Goal: Use online tool/utility: Utilize a website feature to perform a specific function

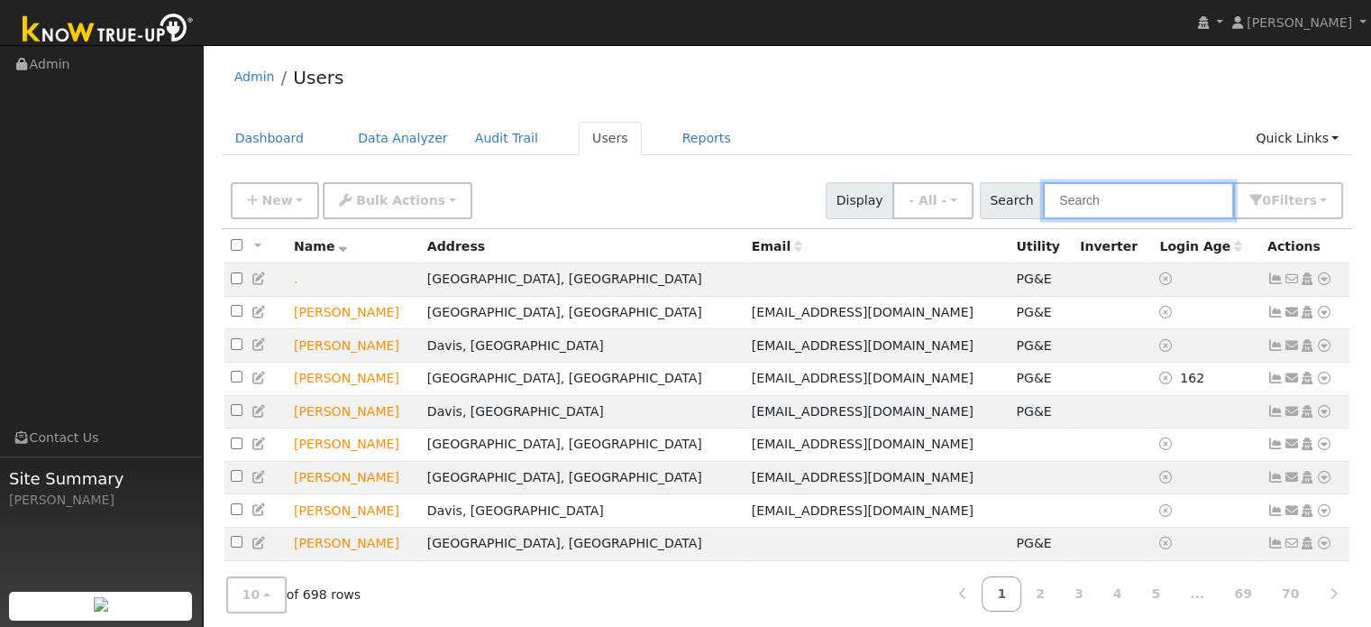
click at [1096, 186] on input "text" at bounding box center [1138, 200] width 191 height 37
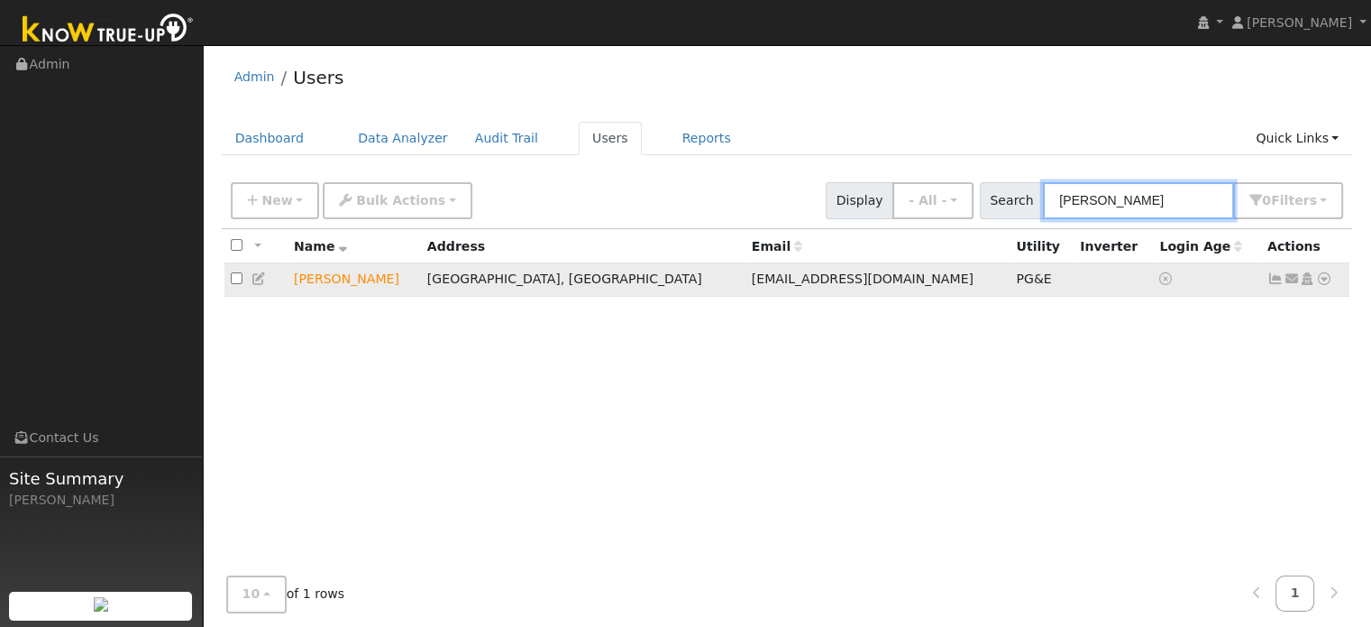
type input "Kim sm"
click at [1320, 280] on icon at bounding box center [1324, 278] width 16 height 13
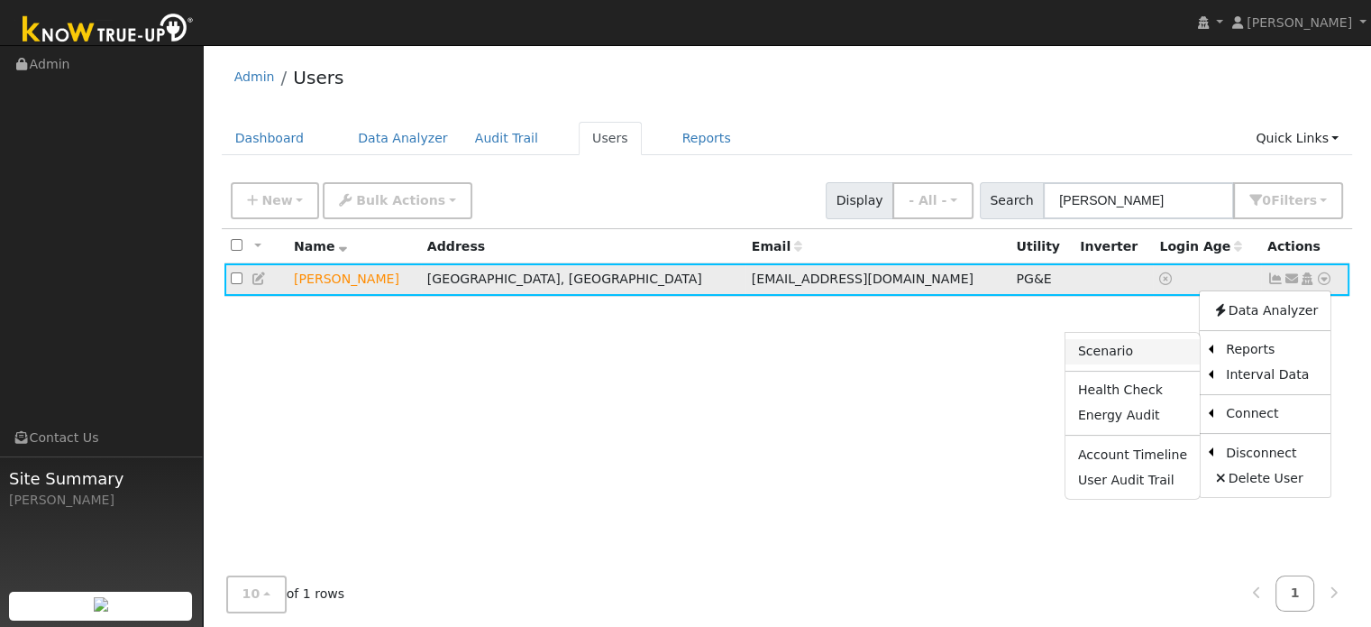
click at [1131, 351] on link "Scenario" at bounding box center [1133, 351] width 134 height 25
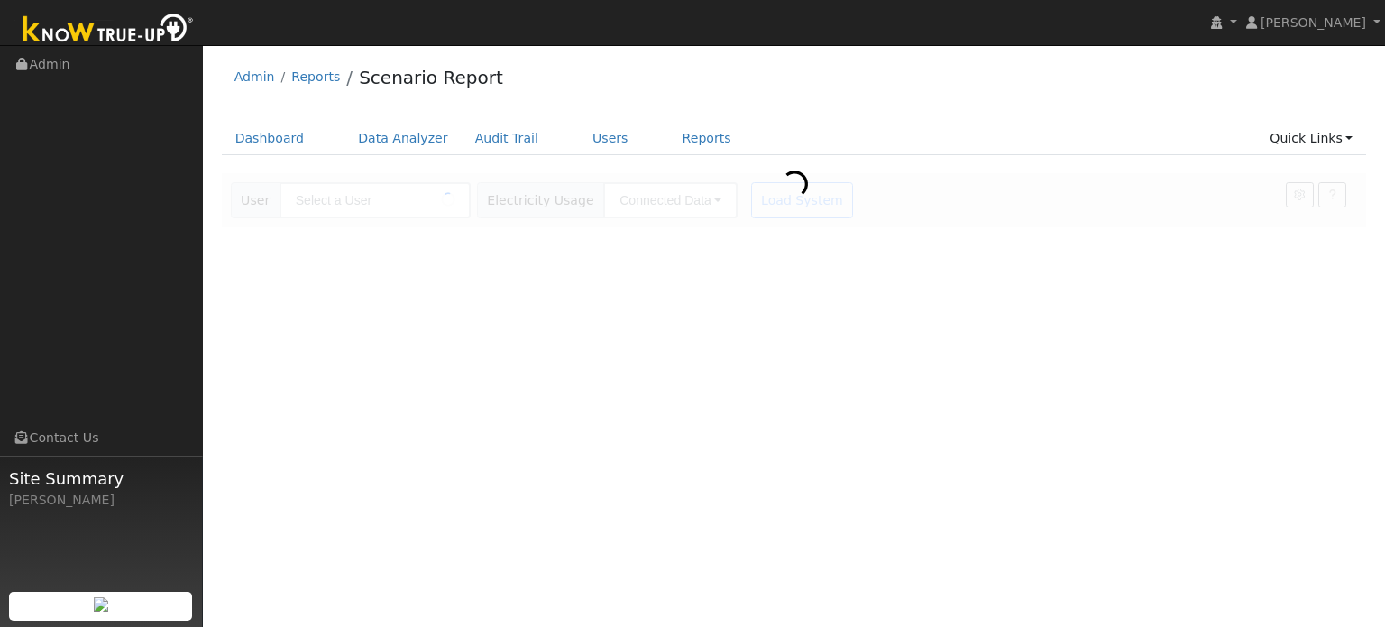
type input "[PERSON_NAME]"
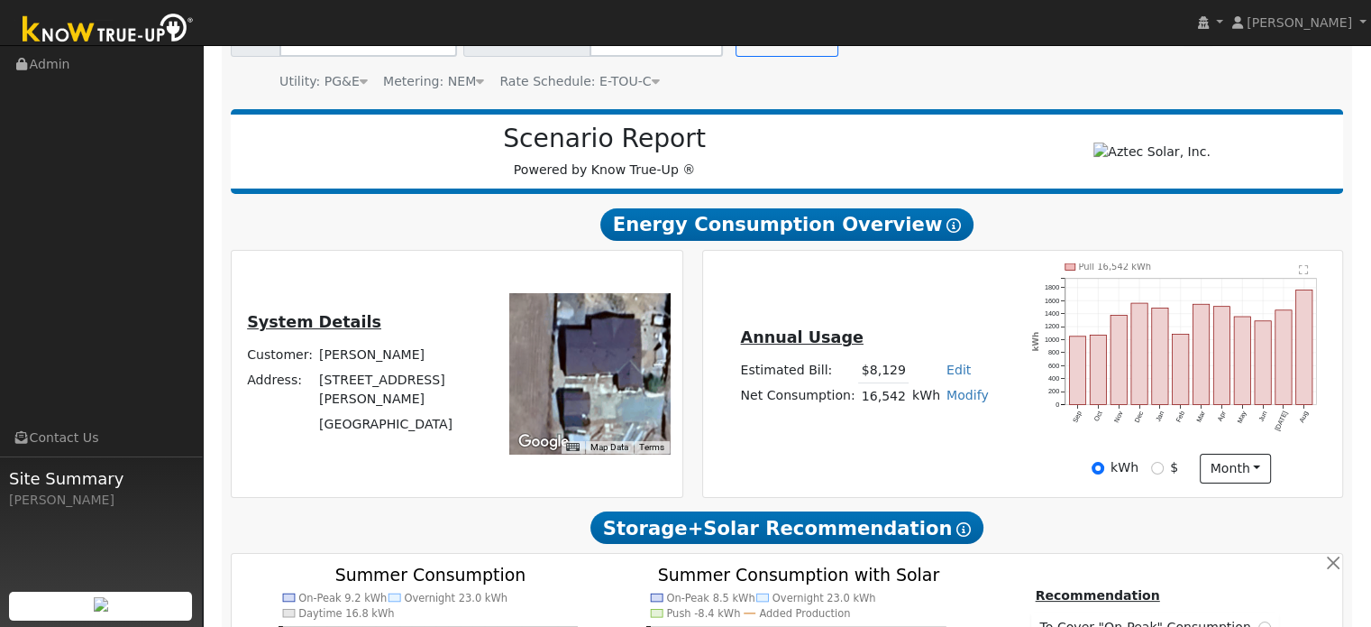
scroll to position [180, 0]
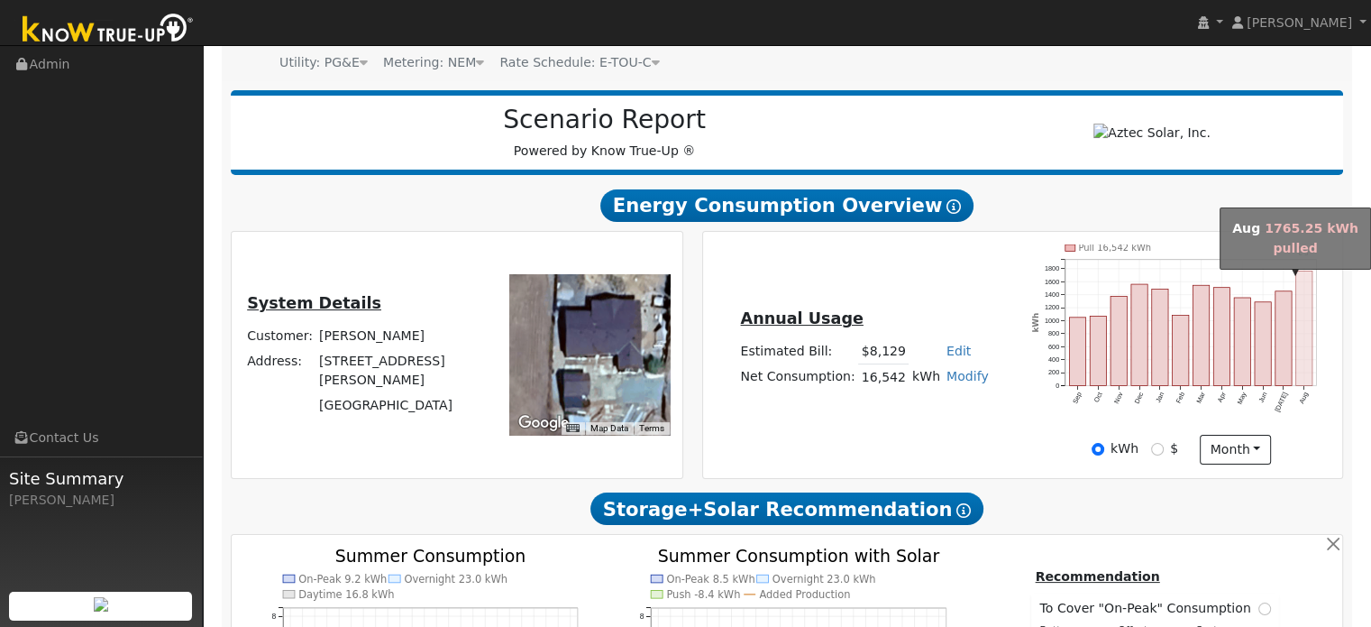
click at [1301, 330] on rect "onclick=""" at bounding box center [1304, 327] width 16 height 114
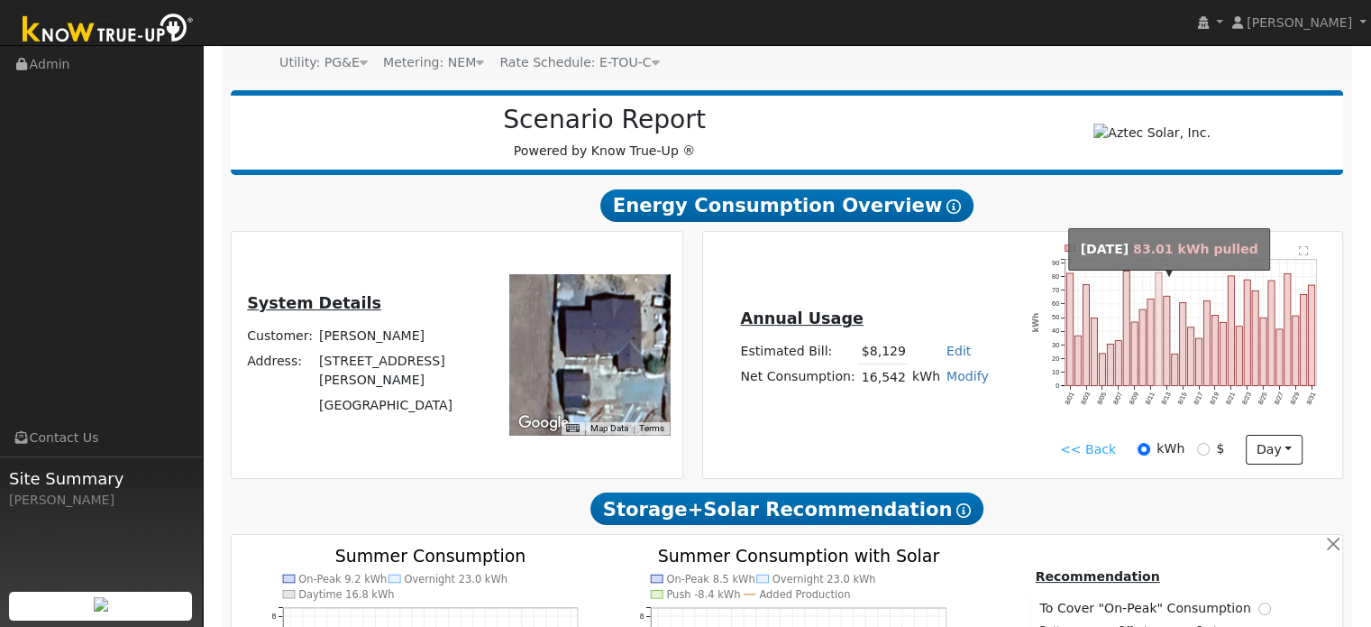
click at [1158, 342] on rect "onclick=""" at bounding box center [1159, 328] width 6 height 113
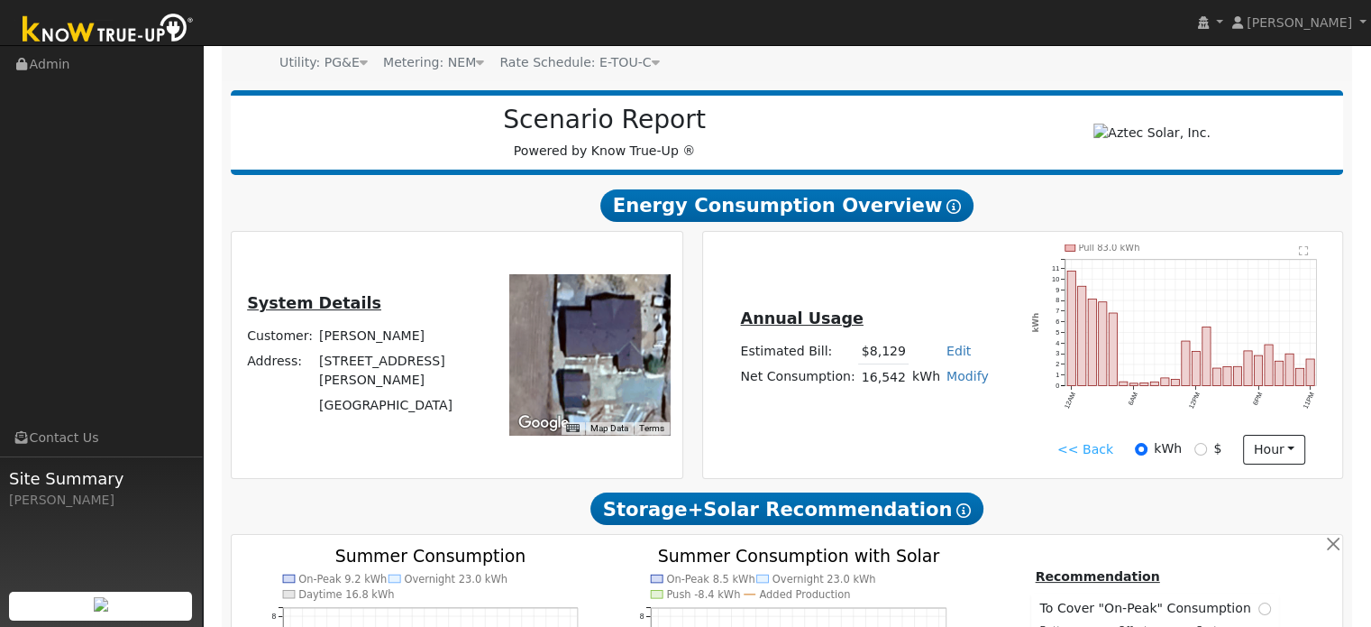
click at [1096, 450] on link "<< Back" at bounding box center [1085, 449] width 56 height 19
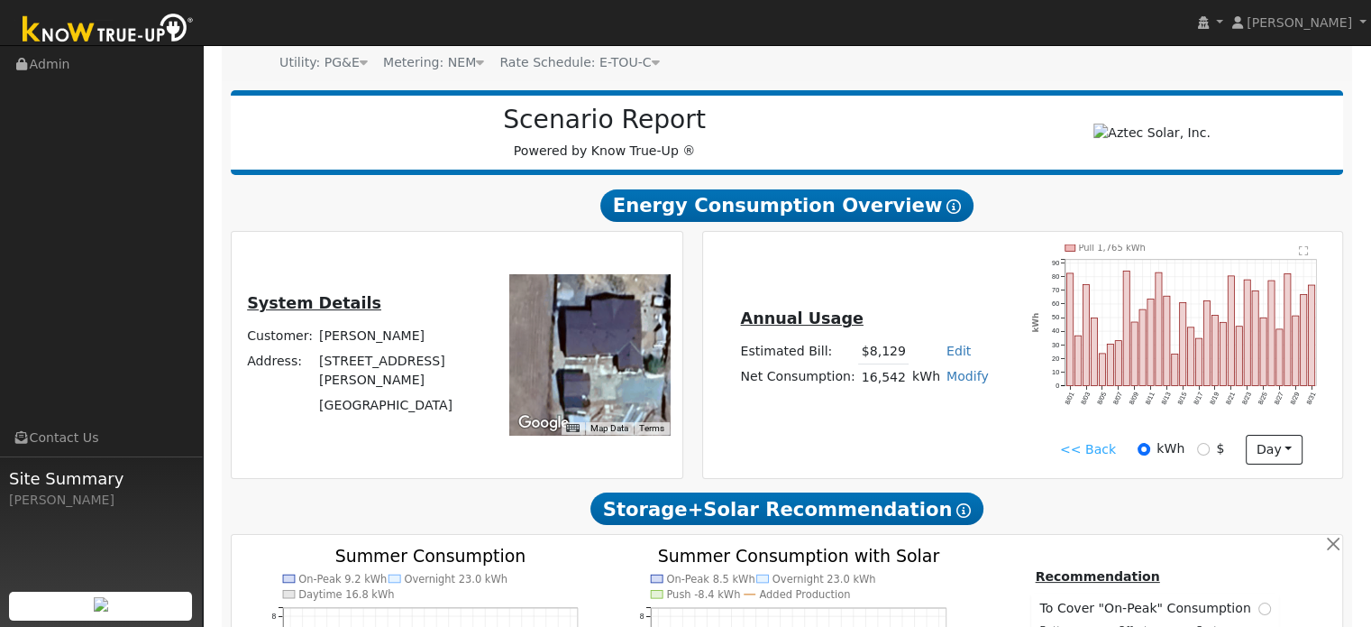
click at [1084, 459] on link "<< Back" at bounding box center [1088, 449] width 56 height 19
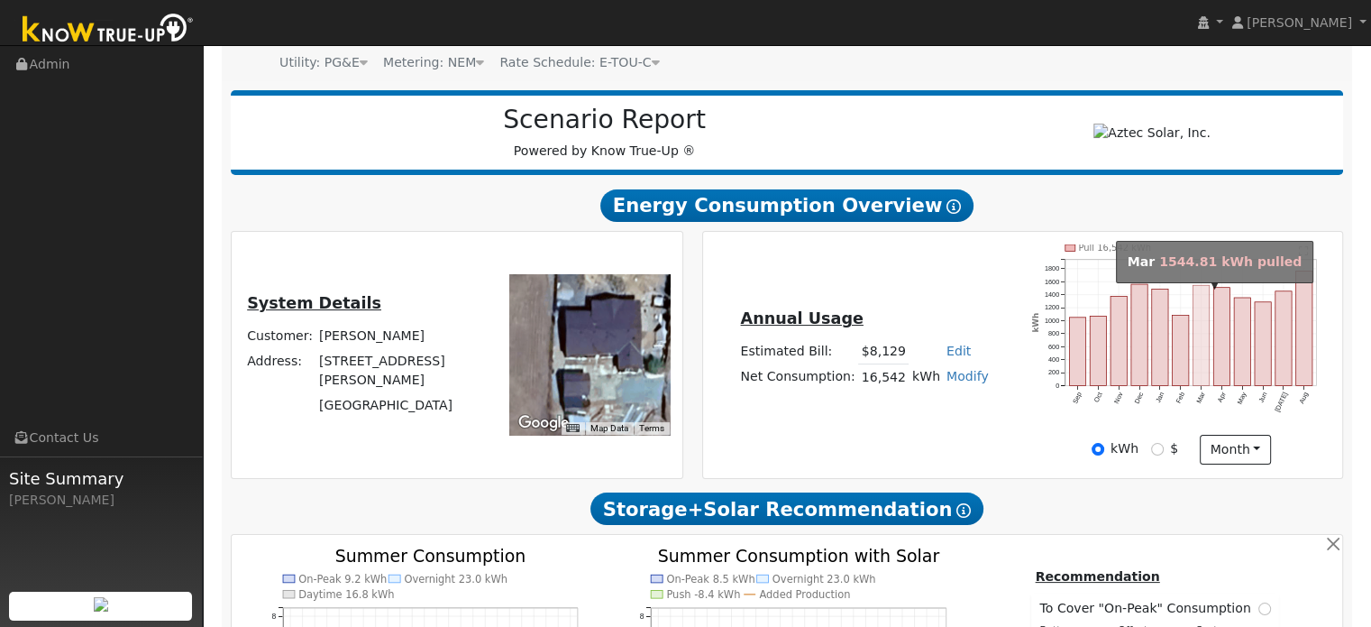
click at [1197, 326] on rect "onclick=""" at bounding box center [1202, 335] width 16 height 100
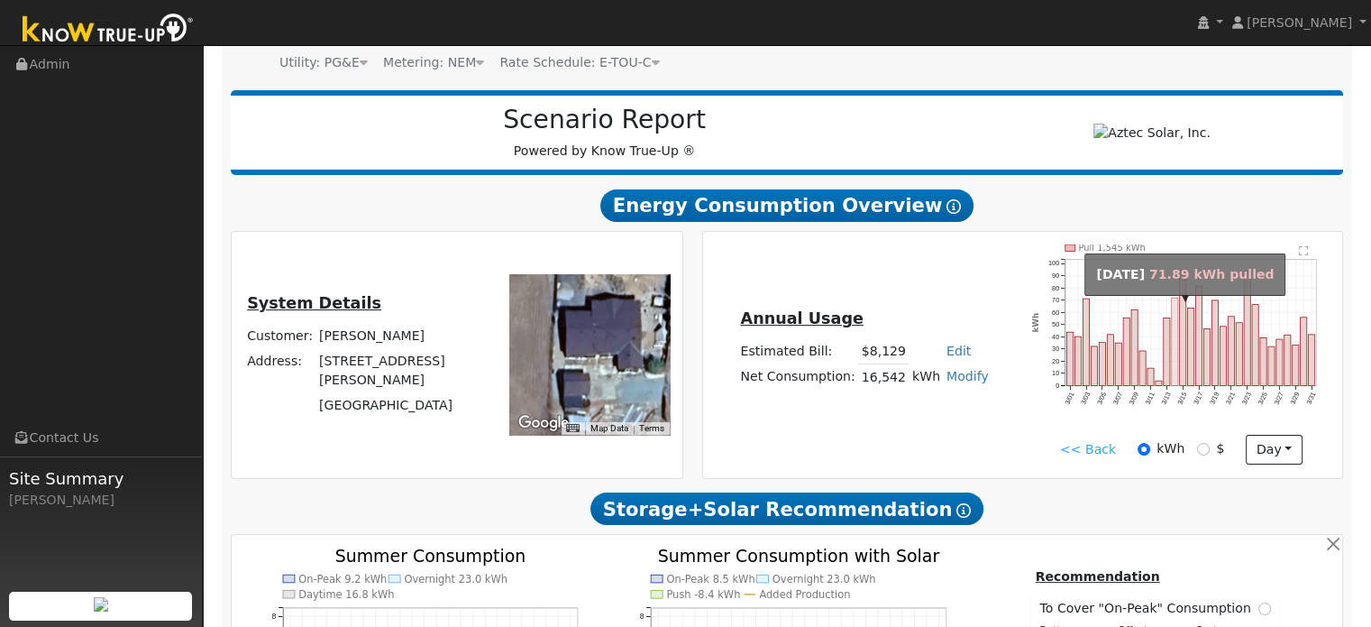
click at [1176, 335] on rect "onclick=""" at bounding box center [1175, 341] width 6 height 87
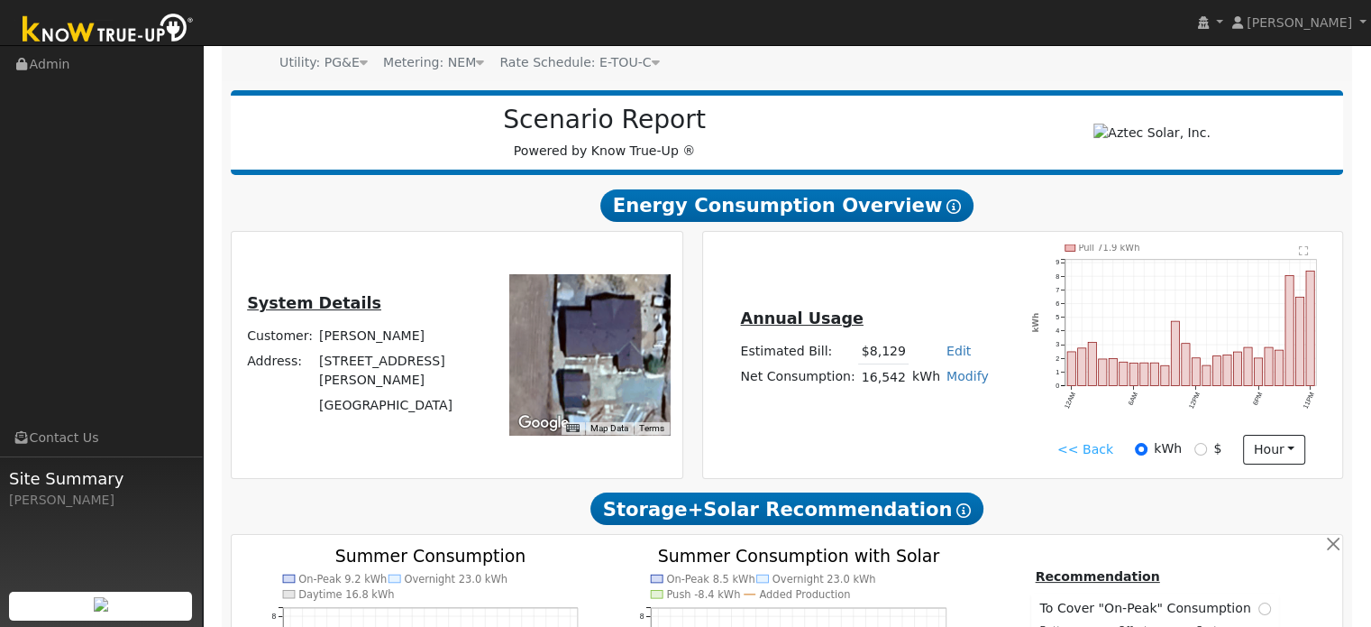
click at [1094, 450] on link "<< Back" at bounding box center [1085, 449] width 56 height 19
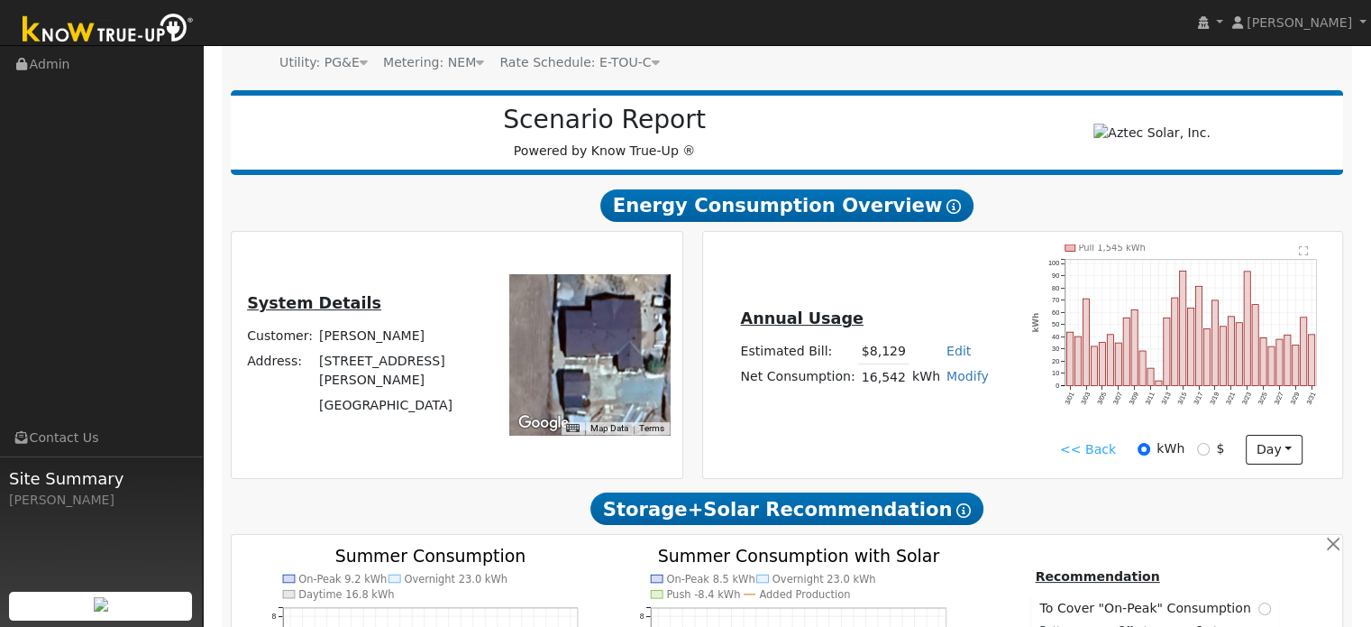
click at [1094, 448] on link "<< Back" at bounding box center [1088, 449] width 56 height 19
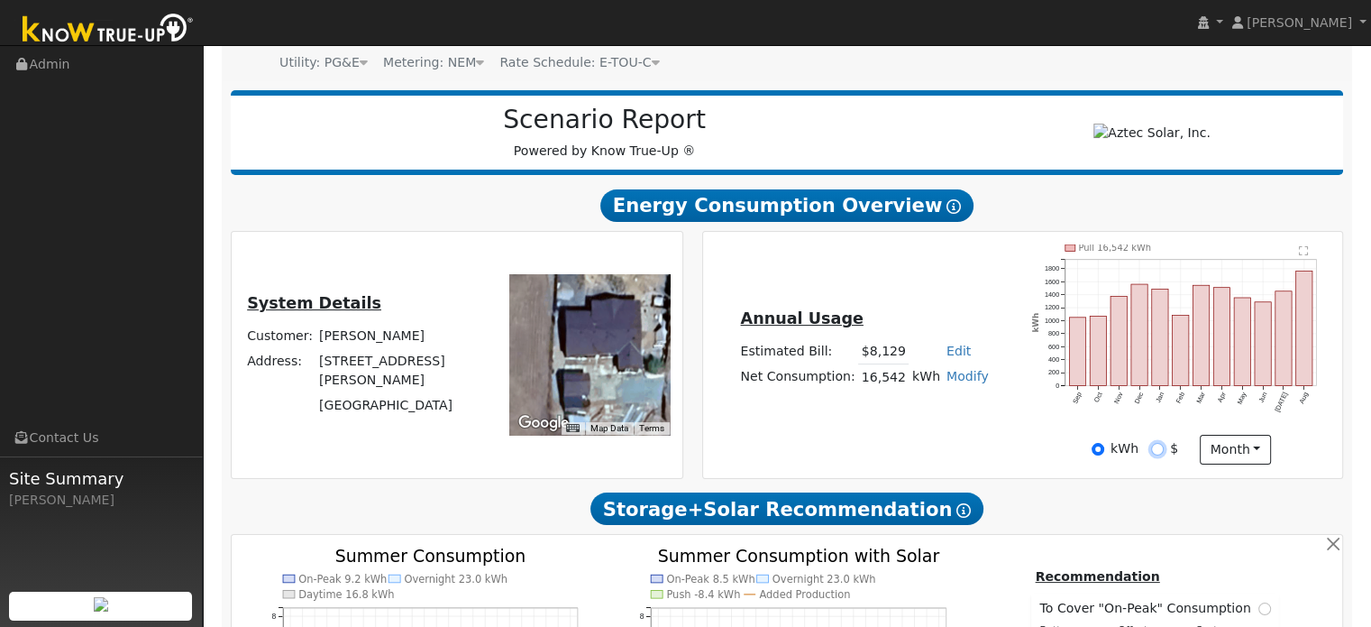
click at [1157, 454] on input "$" at bounding box center [1157, 449] width 13 height 13
radio input "true"
radio input "false"
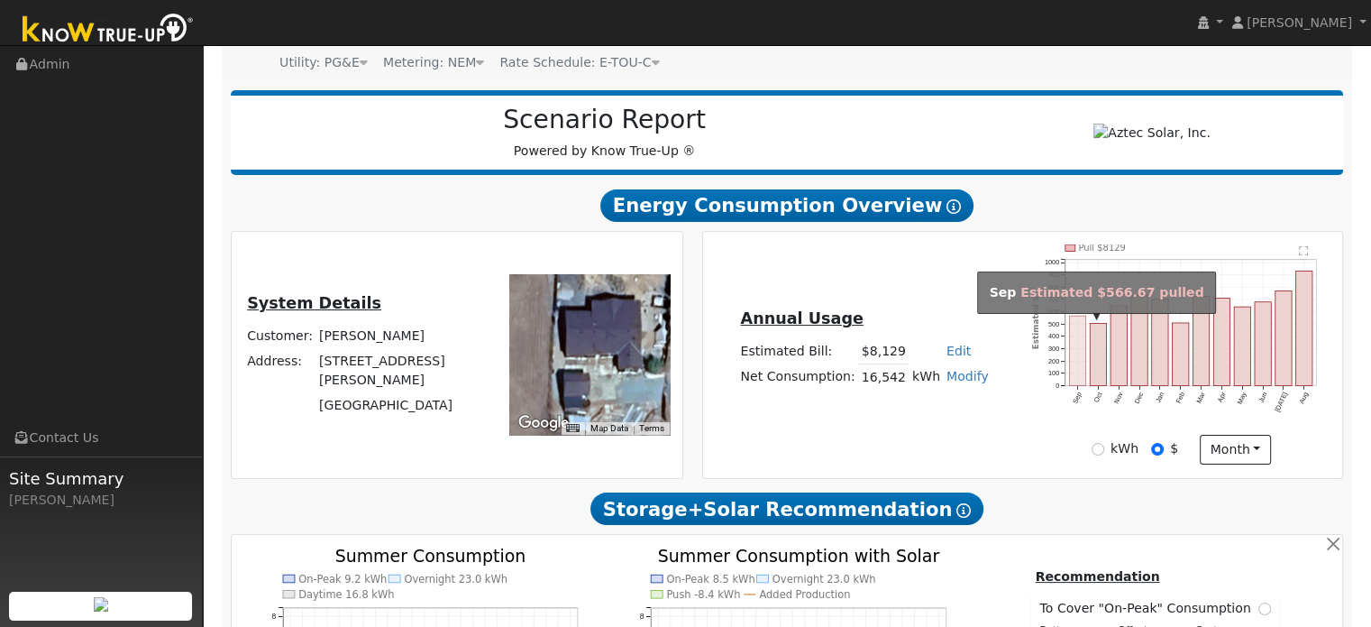
click at [1070, 342] on rect "onclick=""" at bounding box center [1077, 350] width 16 height 69
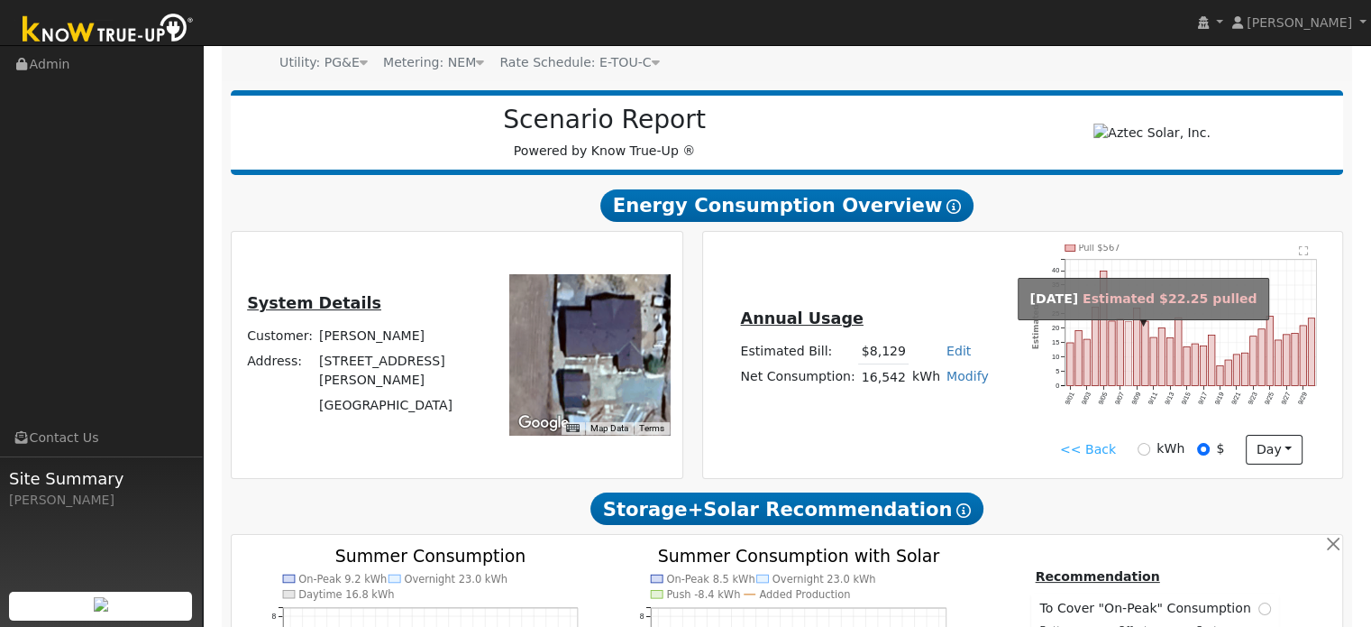
click at [1125, 351] on rect "onclick=""" at bounding box center [1128, 354] width 6 height 64
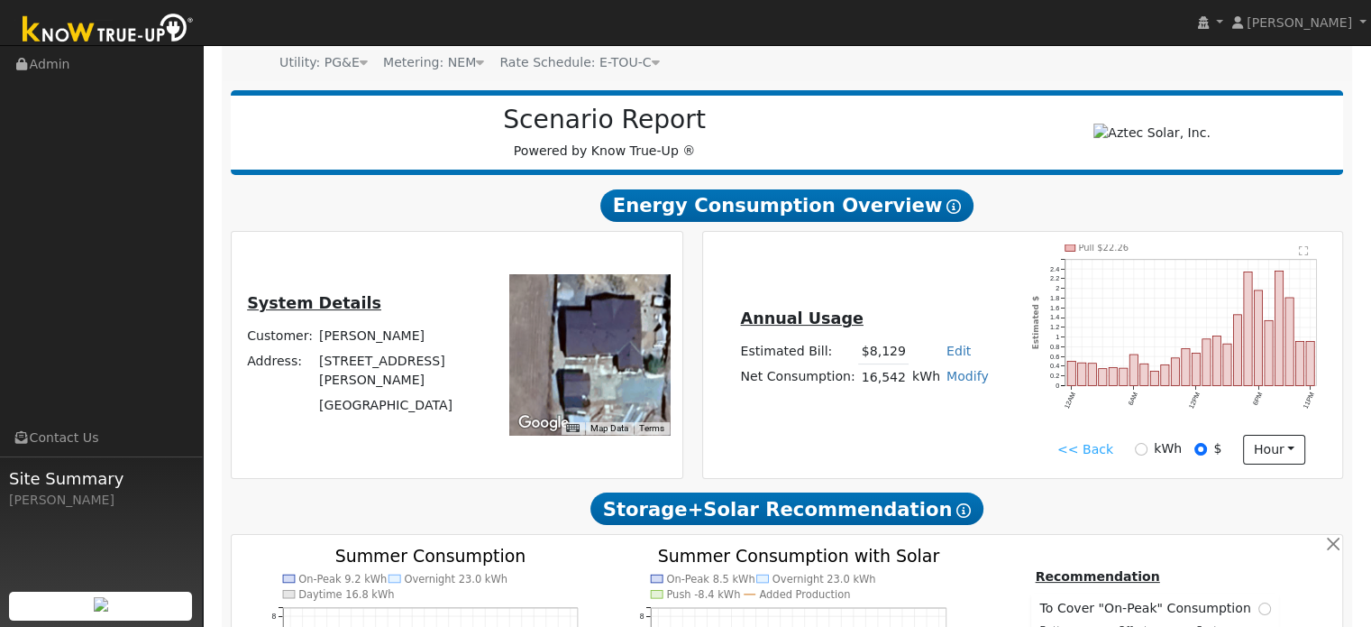
click at [1094, 450] on link "<< Back" at bounding box center [1085, 449] width 56 height 19
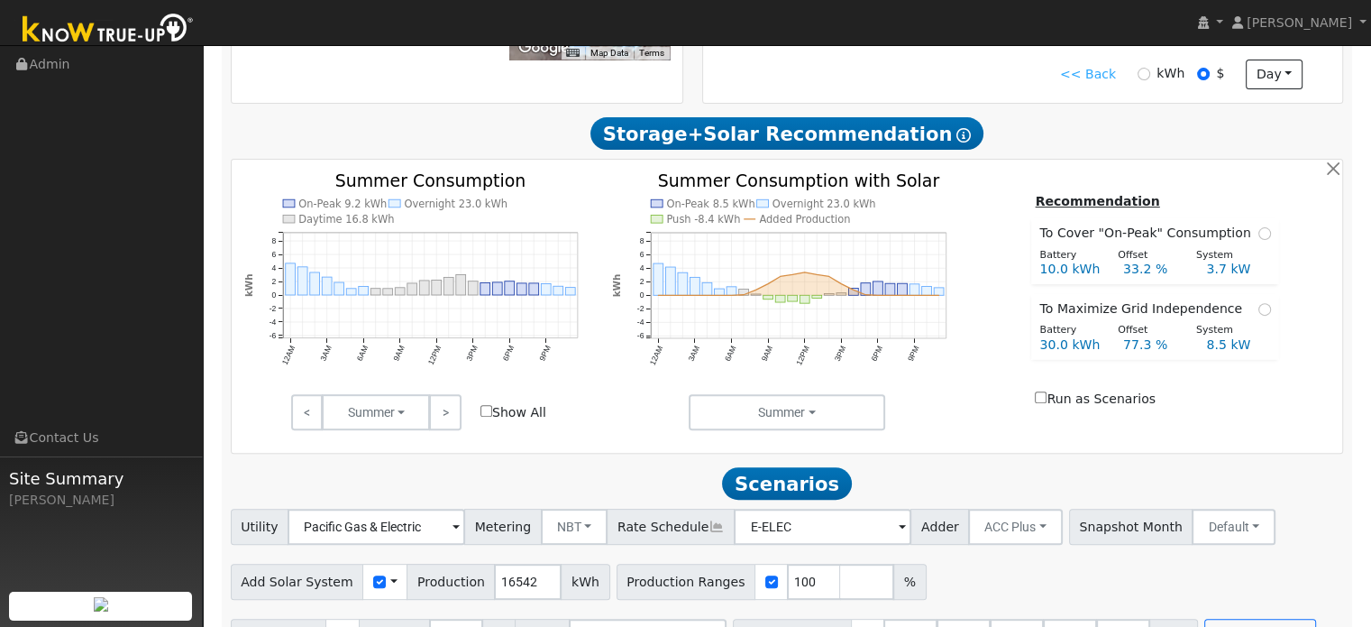
scroll to position [609, 0]
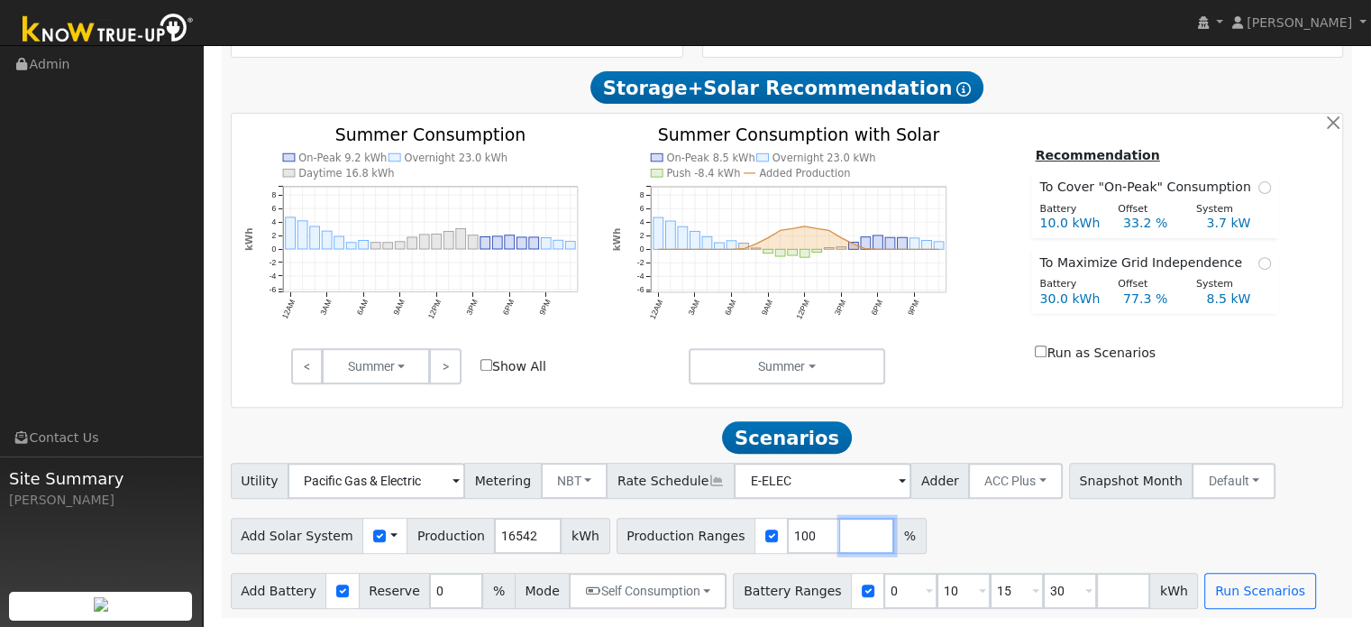
click at [840, 533] on input "number" at bounding box center [867, 535] width 54 height 36
type input "75"
type input "100"
click at [893, 534] on input "number" at bounding box center [920, 535] width 54 height 36
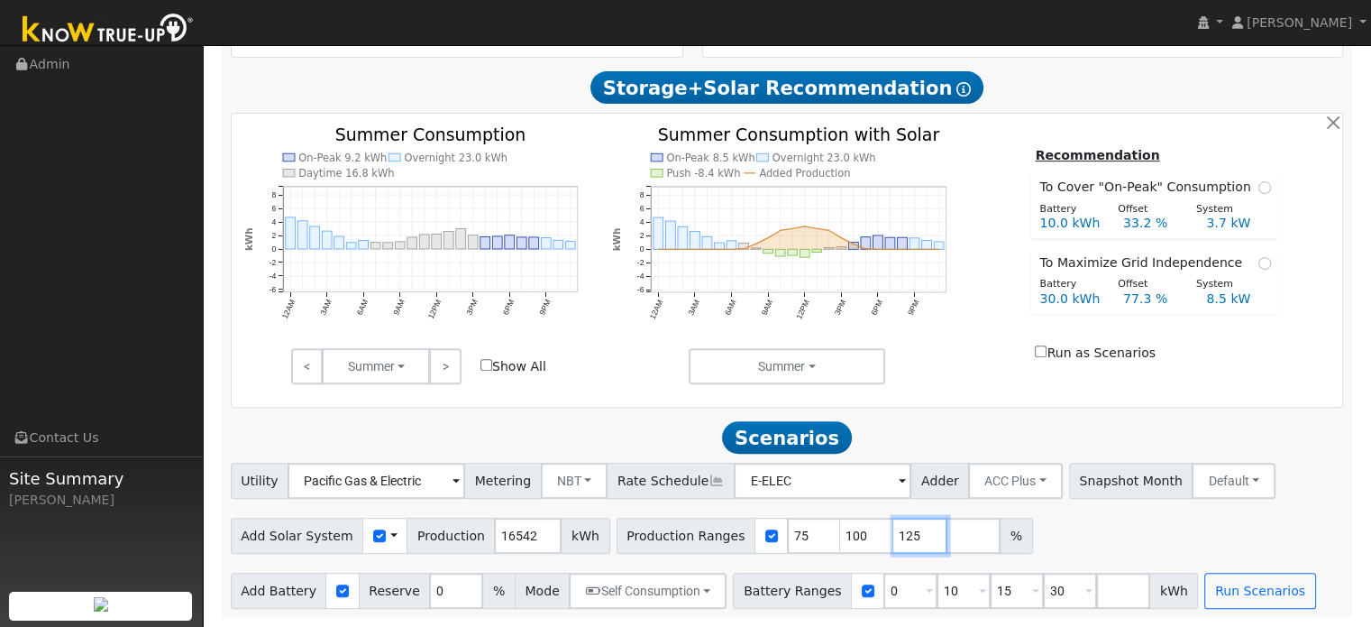
type input "125"
click at [1049, 528] on div "Add Solar System Use CSV Data Production 16542 kWh Production Ranges 75 100 125…" at bounding box center [787, 532] width 1120 height 42
drag, startPoint x: 933, startPoint y: 591, endPoint x: 875, endPoint y: 593, distance: 57.7
click at [875, 593] on div "Battery Ranges 0 Overrides Reserve % Mode None None Self Consumption Peak Savin…" at bounding box center [965, 590] width 465 height 36
type input "15"
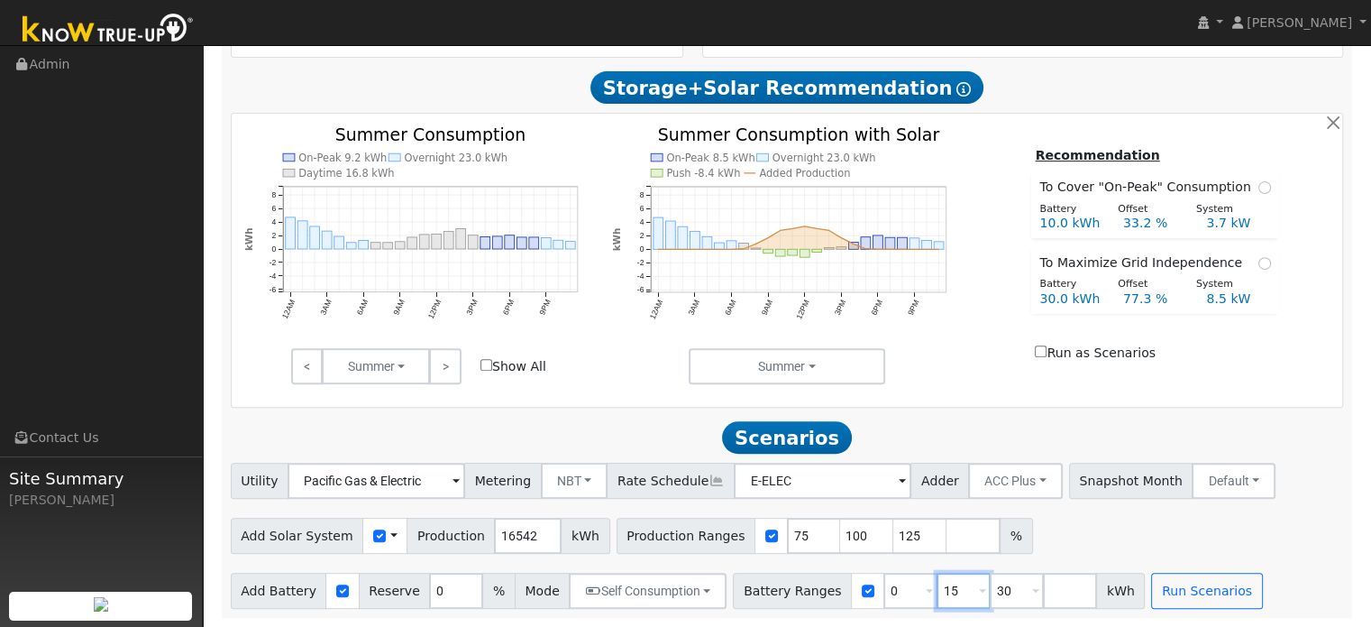
type input "30"
type input "15"
click at [1151, 597] on button "Run Scenarios" at bounding box center [1206, 590] width 111 height 36
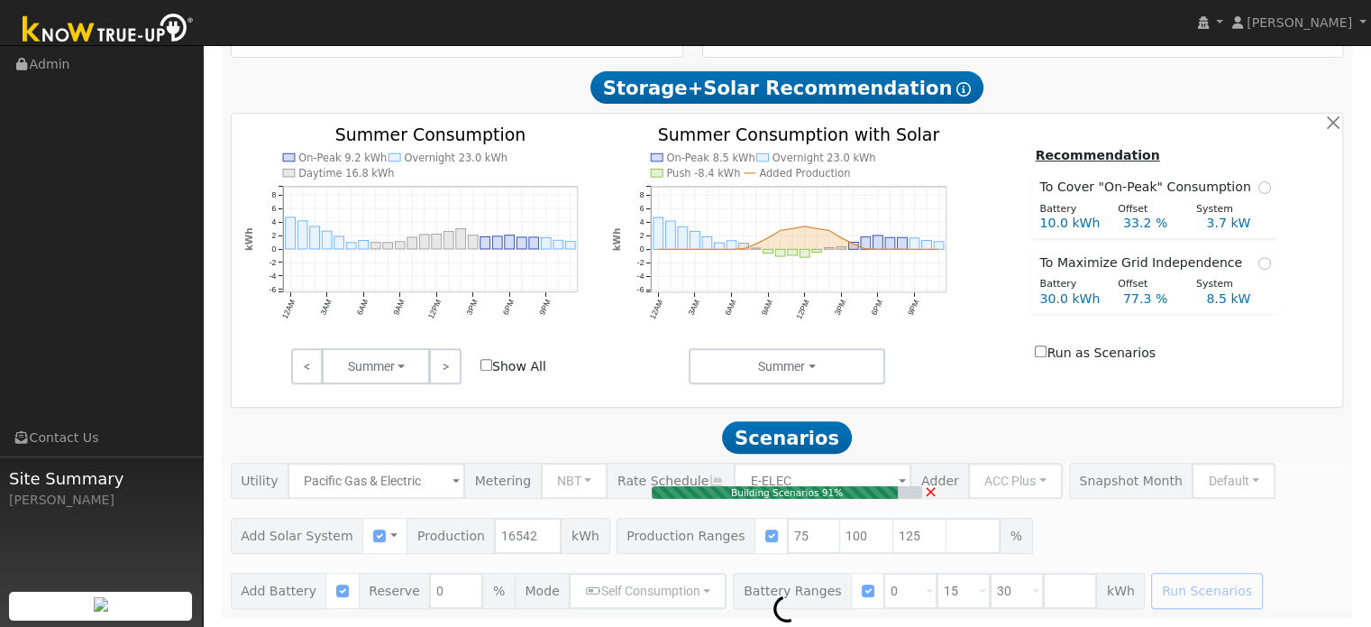
type input "8.3"
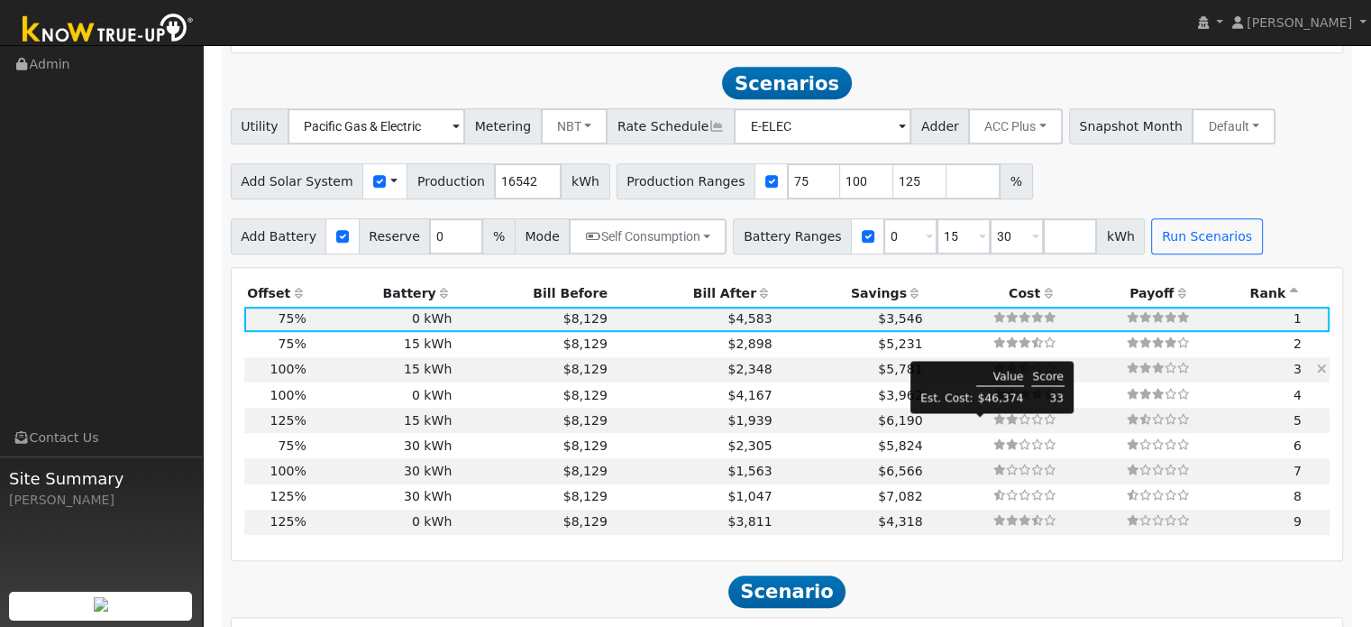
scroll to position [974, 0]
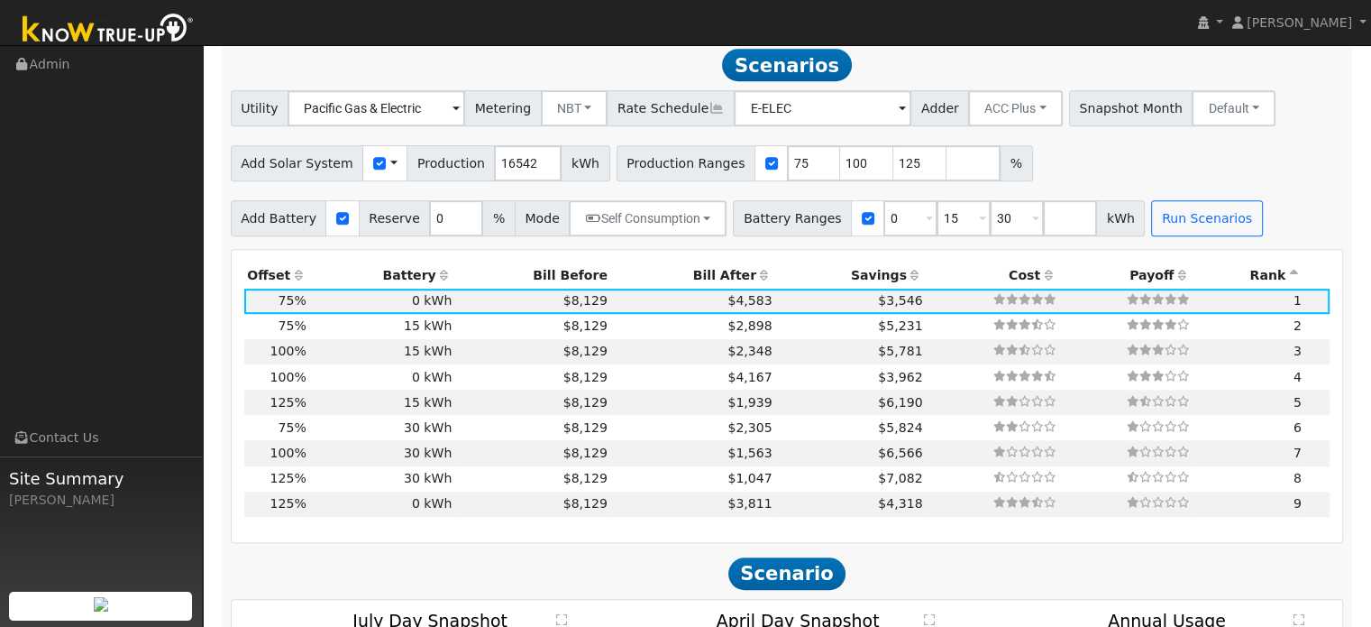
click at [709, 278] on th "Bill After" at bounding box center [692, 274] width 165 height 25
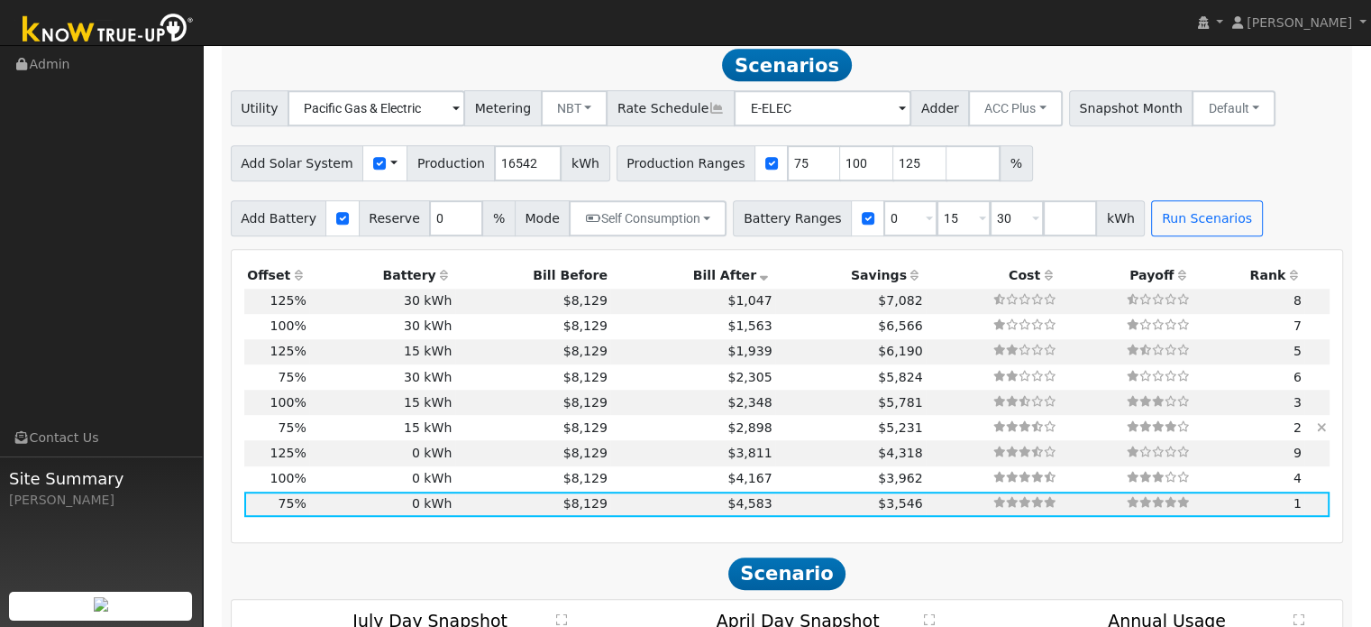
click at [332, 435] on td "15 kWh" at bounding box center [382, 427] width 146 height 25
type input "$14,084"
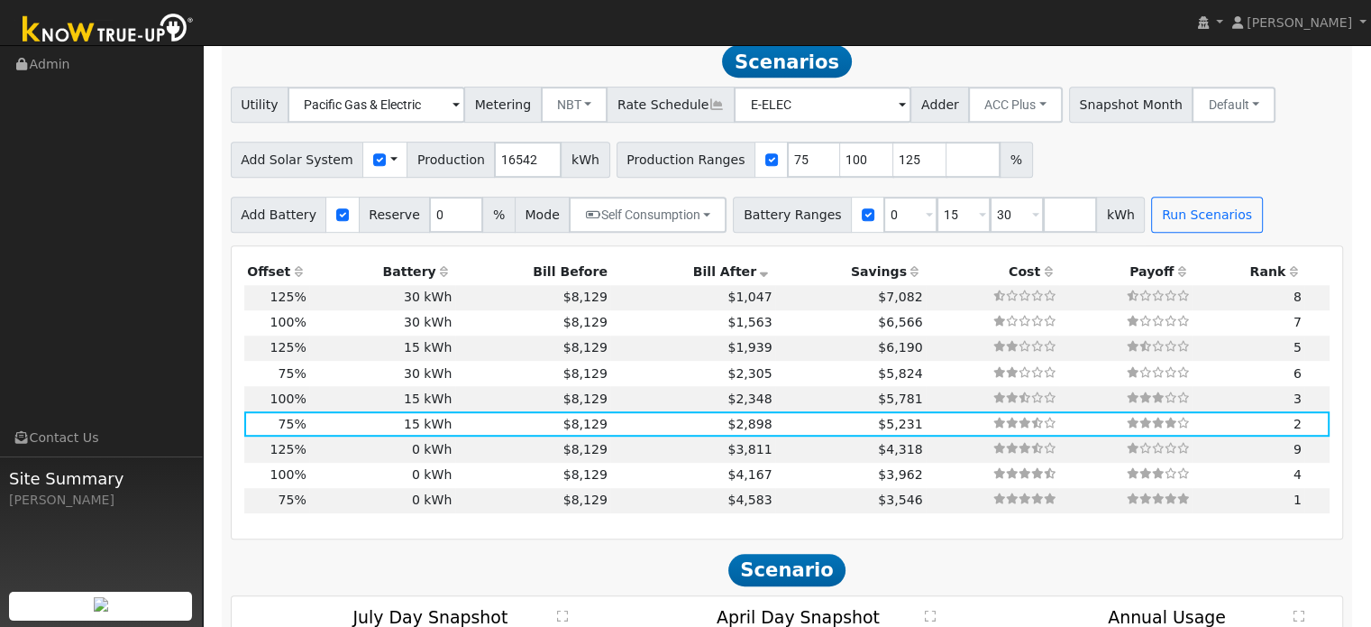
scroll to position [902, 0]
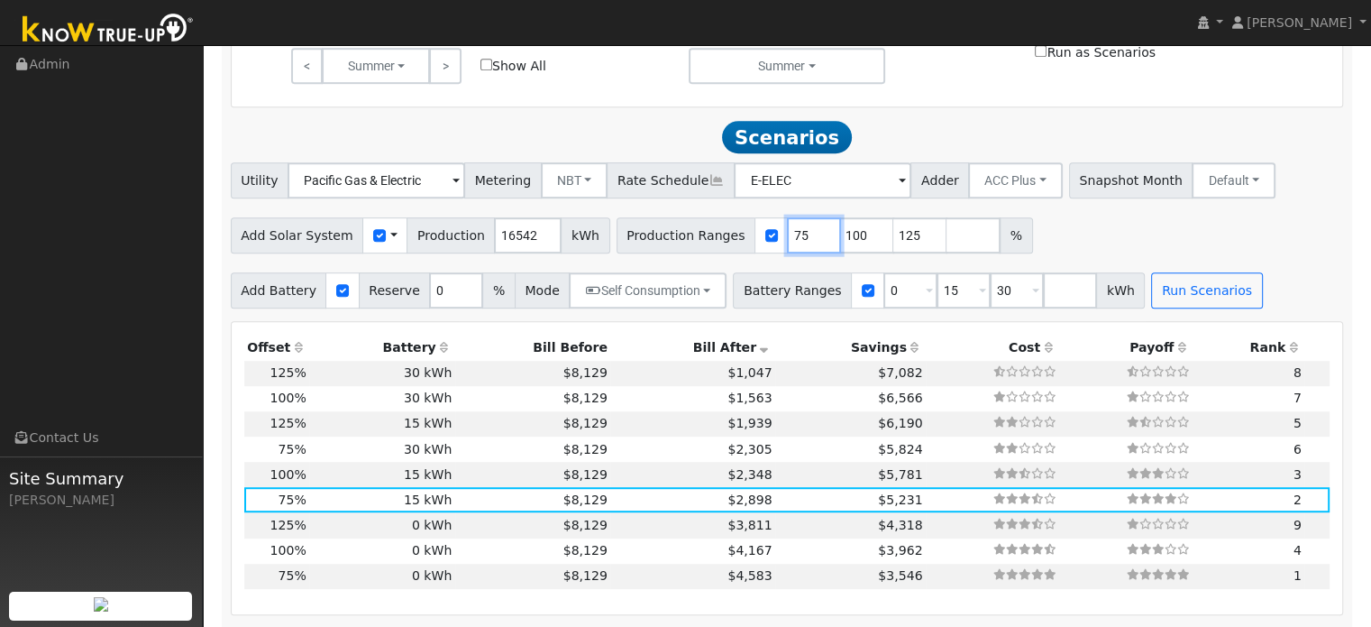
drag, startPoint x: 775, startPoint y: 240, endPoint x: 734, endPoint y: 243, distance: 41.6
click at [737, 243] on div "Production Ranges 75 100 125 %" at bounding box center [825, 235] width 417 height 36
type input "55"
click at [1015, 243] on div "Add Solar System Use CSV Data Production 16542 kWh Production Ranges 55 100 125…" at bounding box center [787, 232] width 1120 height 42
drag, startPoint x: 883, startPoint y: 239, endPoint x: 853, endPoint y: 247, distance: 31.7
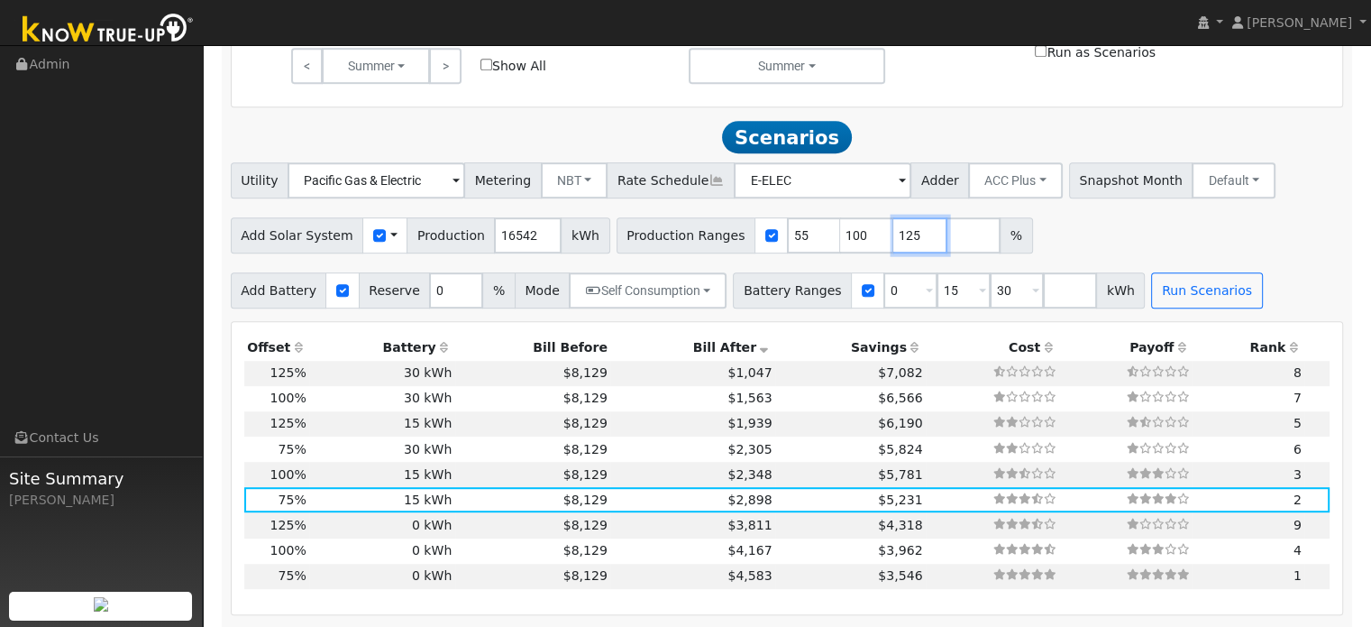
click at [854, 246] on div "Production Ranges 55 100 125 %" at bounding box center [825, 235] width 417 height 36
drag, startPoint x: 984, startPoint y: 293, endPoint x: 952, endPoint y: 295, distance: 31.6
click at [952, 295] on div "Battery Ranges 0 Overrides Reserve % Mode None None Self Consumption Peak Savin…" at bounding box center [939, 290] width 412 height 36
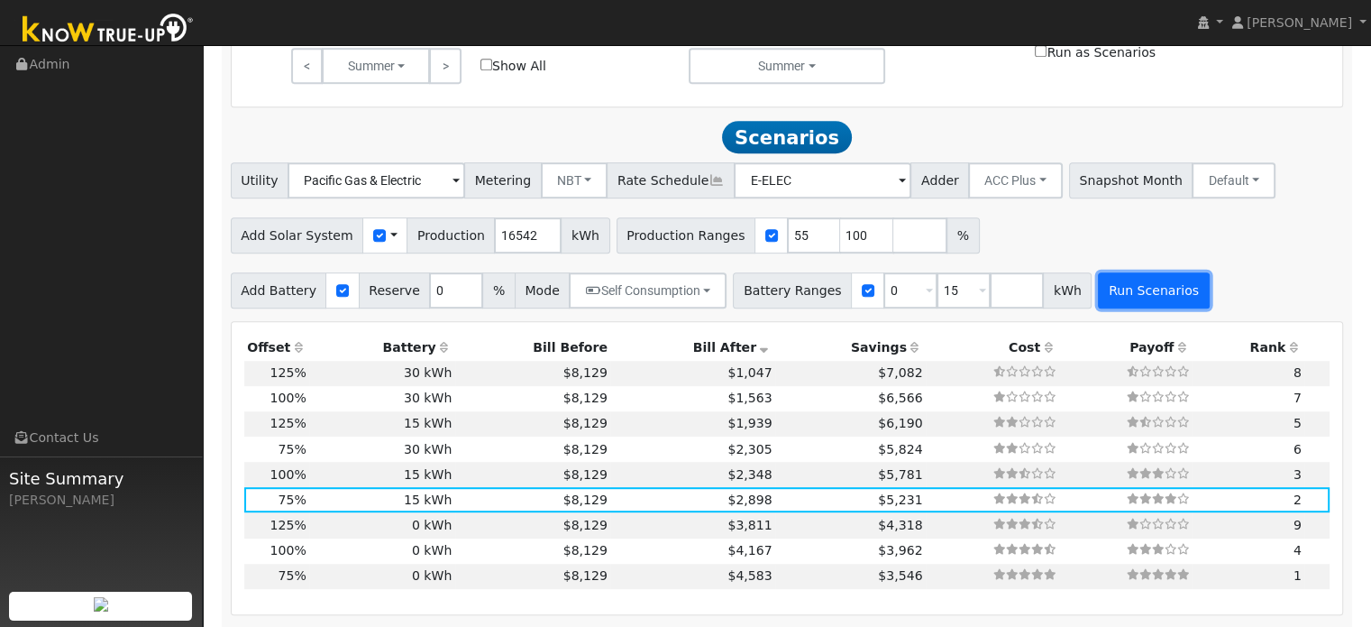
click at [1113, 299] on button "Run Scenarios" at bounding box center [1153, 290] width 111 height 36
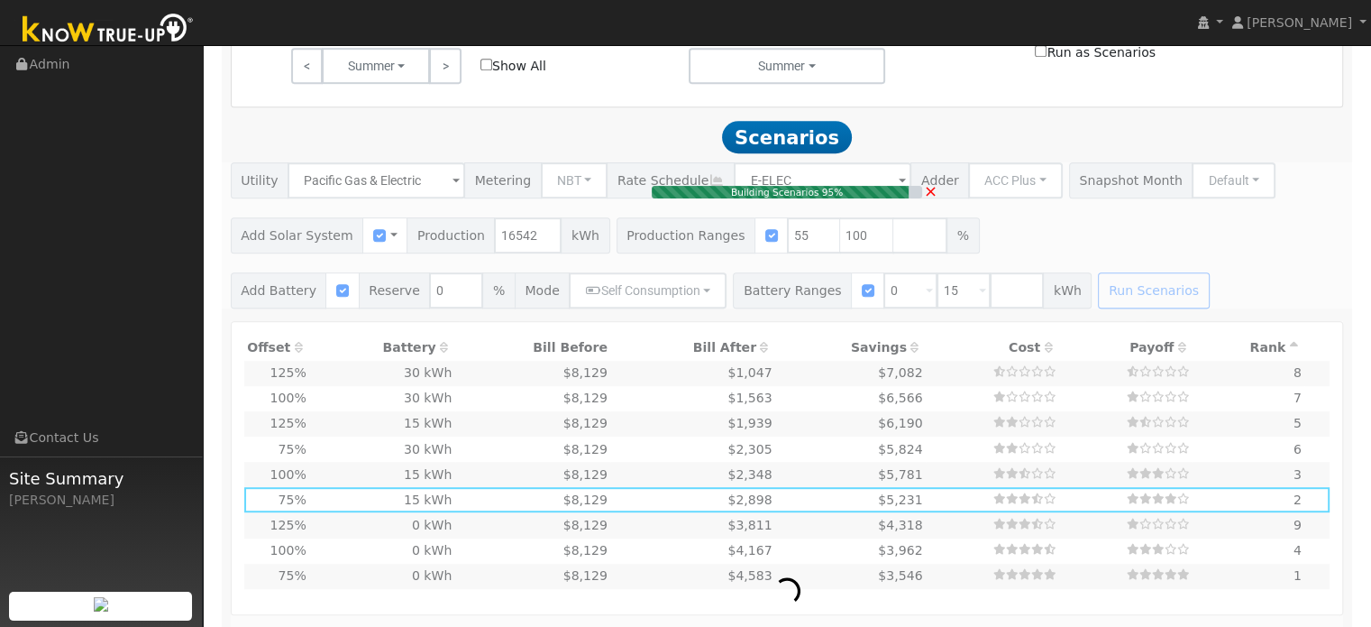
type input "6.1"
type input "$21,229"
type input "$6,369"
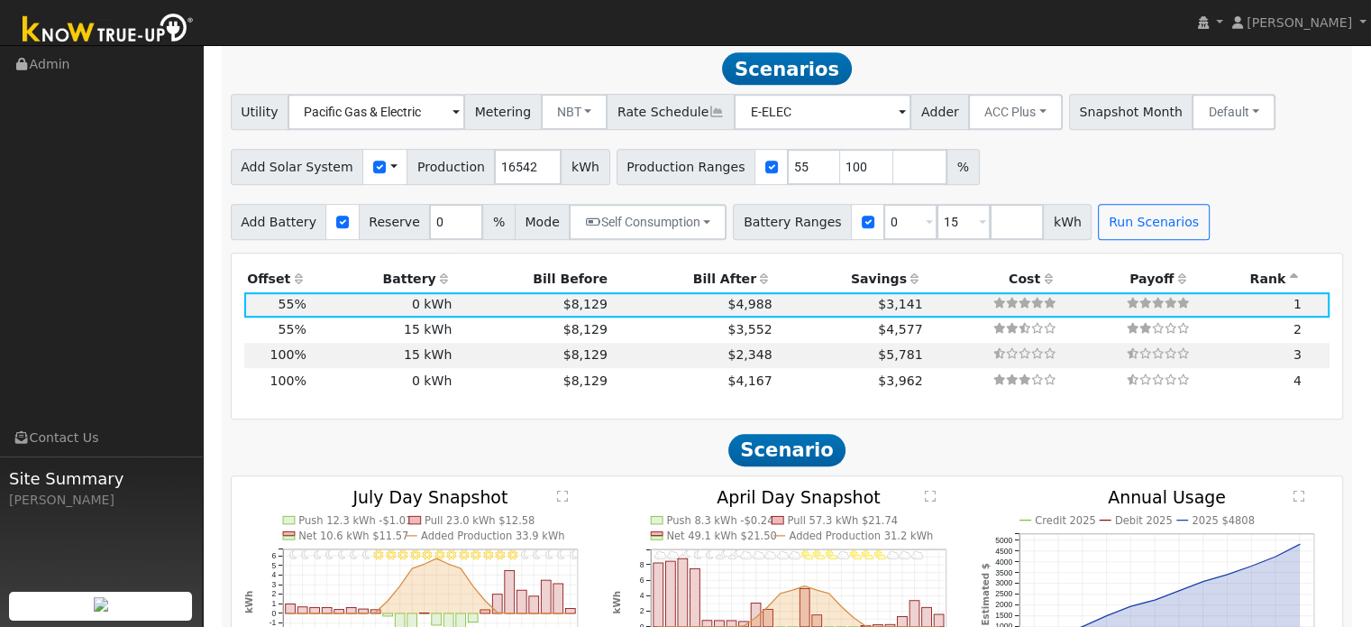
scroll to position [974, 0]
